Goal: Task Accomplishment & Management: Manage account settings

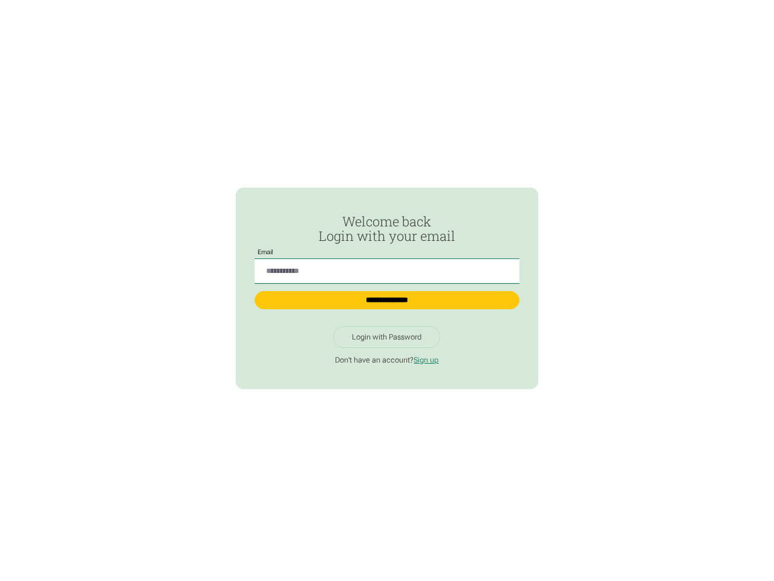
click at [386, 266] on input "Passwordless Login" at bounding box center [387, 271] width 264 height 25
